Goal: Obtain resource: Download file/media

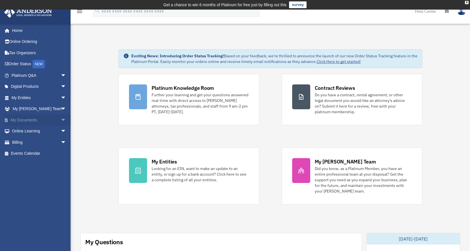
click at [35, 118] on link "My Documents arrow_drop_down" at bounding box center [39, 119] width 71 height 11
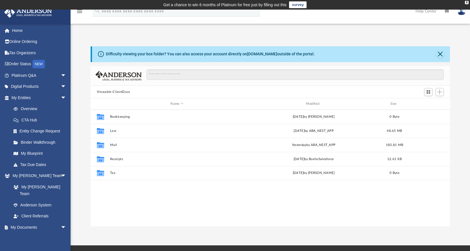
scroll to position [124, 355]
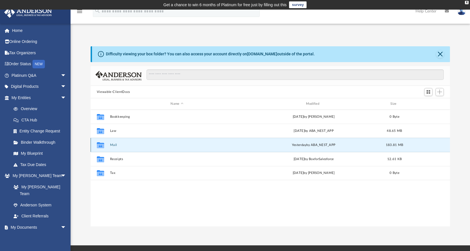
click at [113, 144] on button "Mail" at bounding box center [177, 145] width 134 height 4
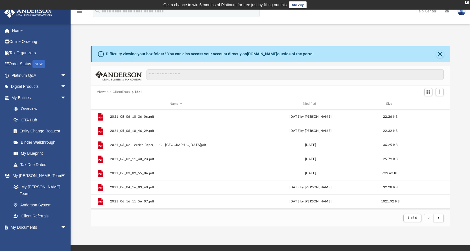
scroll to position [606, 0]
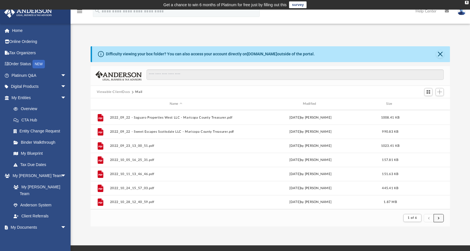
click at [440, 221] on button "submit" at bounding box center [439, 218] width 10 height 8
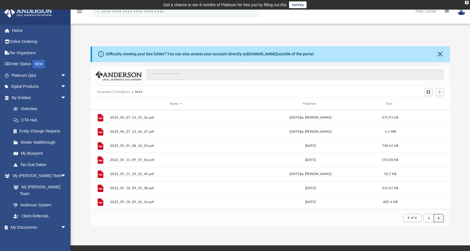
click at [440, 221] on button "submit" at bounding box center [439, 218] width 10 height 8
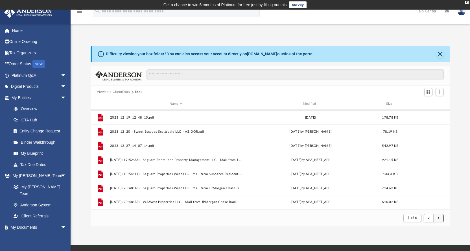
click at [440, 221] on button "submit" at bounding box center [439, 218] width 10 height 8
click at [437, 220] on button "submit" at bounding box center [439, 218] width 10 height 8
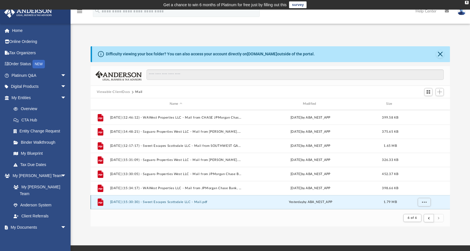
click at [180, 203] on button "[DATE] (15:30:30) - Sweet Escapes Scottsdale LLC - Mail.pdf" at bounding box center [176, 202] width 132 height 4
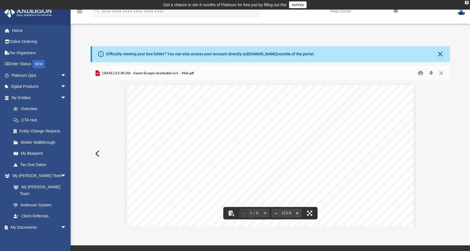
click at [93, 149] on button "Preview" at bounding box center [97, 154] width 12 height 16
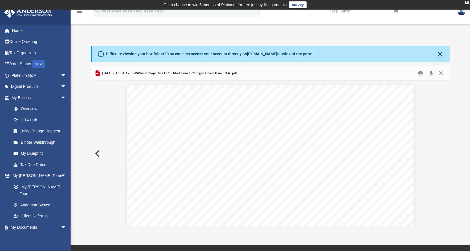
click at [93, 149] on button "Preview" at bounding box center [97, 154] width 12 height 16
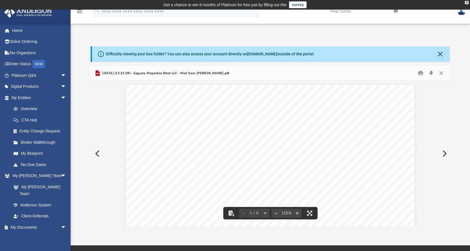
click at [101, 154] on button "Preview" at bounding box center [97, 154] width 12 height 16
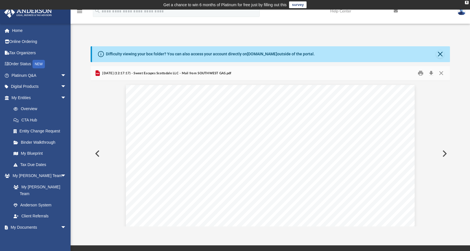
click at [444, 151] on button "Preview" at bounding box center [444, 154] width 12 height 16
